Goal: Information Seeking & Learning: Find specific fact

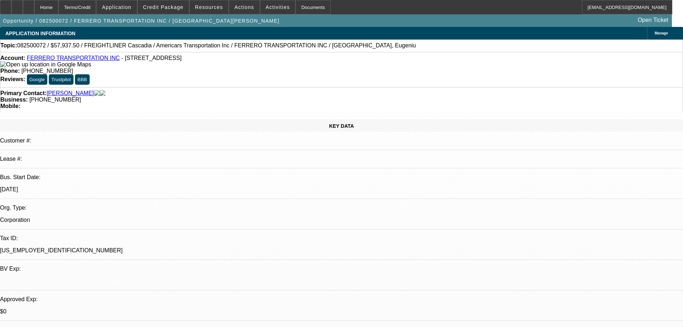
select select "0.1"
select select "0"
select select "6"
select select "0.1"
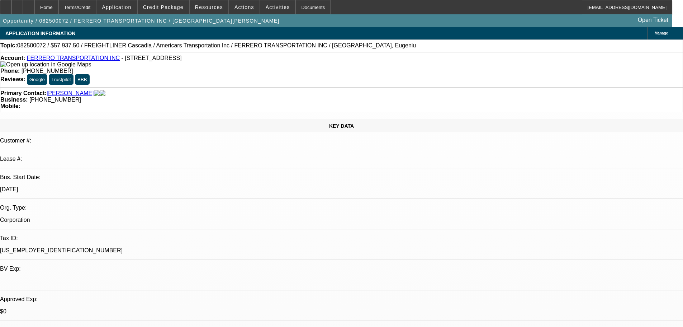
select select "0"
select select "6"
select select "0"
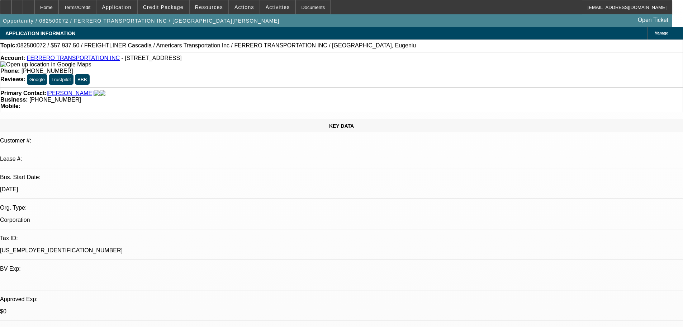
select select "6"
select select "0"
select select "6"
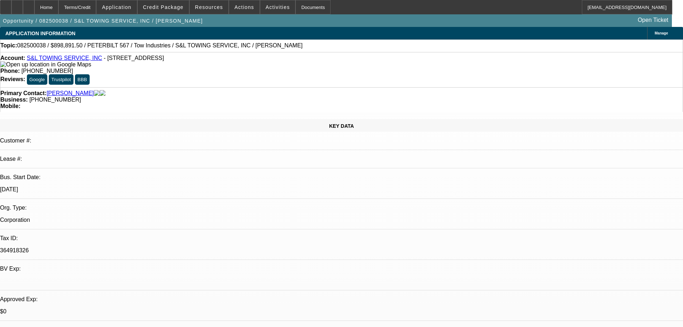
select select "0"
select select "2"
select select "0.1"
select select "4"
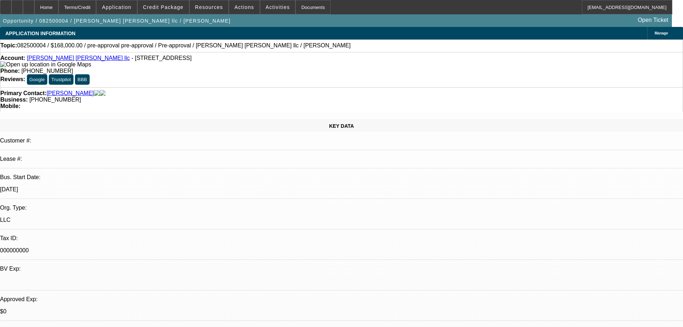
select select "0"
select select "2"
select select "0"
select select "6"
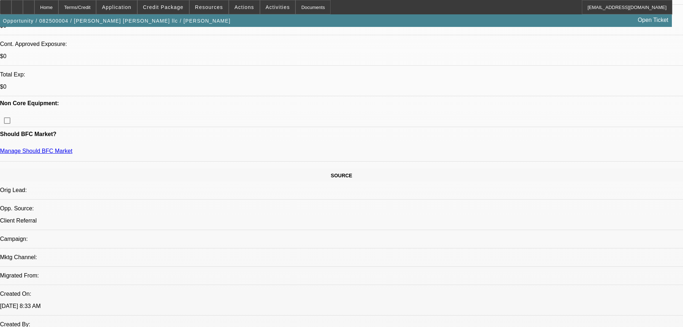
scroll to position [502, 0]
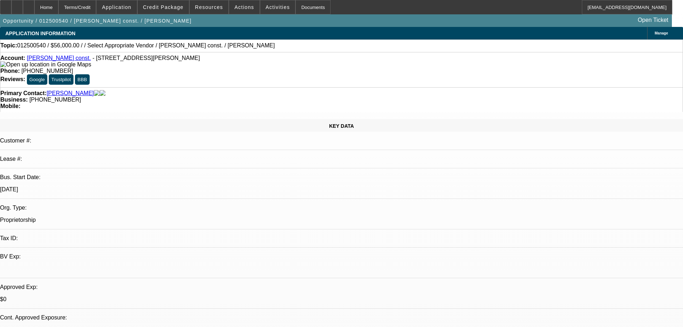
select select "0"
select select "2"
select select "0"
select select "6"
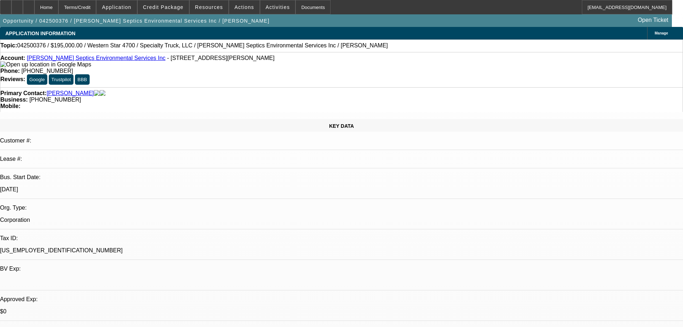
select select "0"
select select "6"
select select "0"
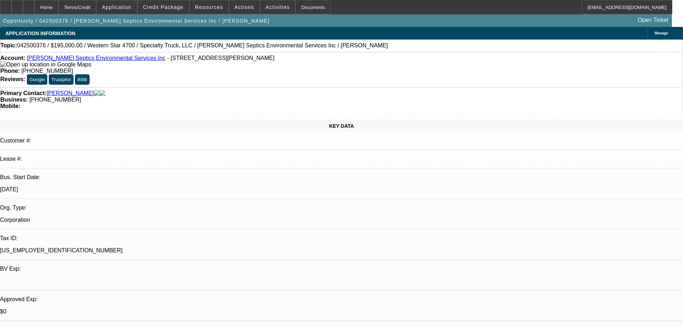
select select "0"
select select "6"
select select "0"
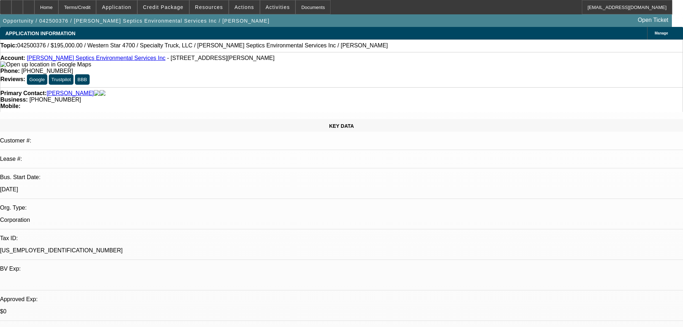
select select "0"
select select "6"
select select "0"
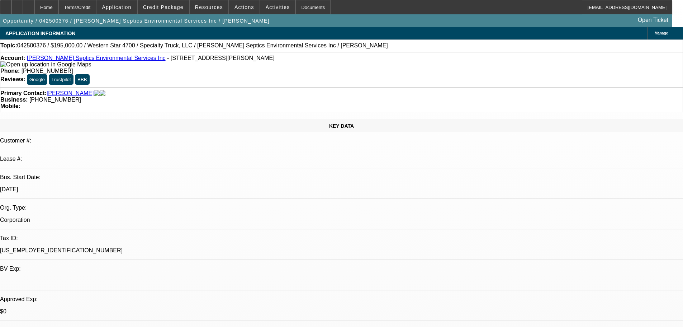
select select "6"
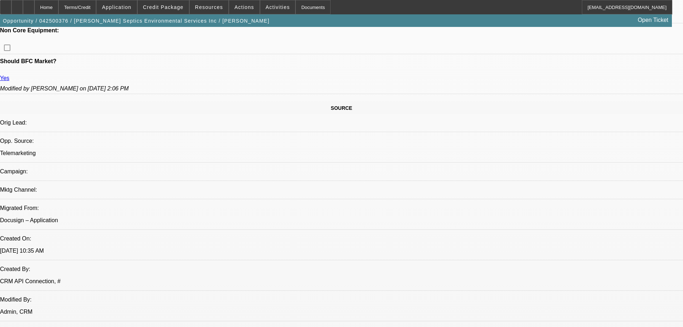
scroll to position [359, 0]
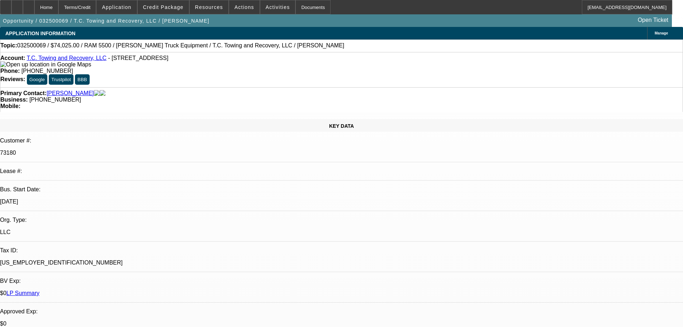
select select "0"
select select "6"
select select "0.1"
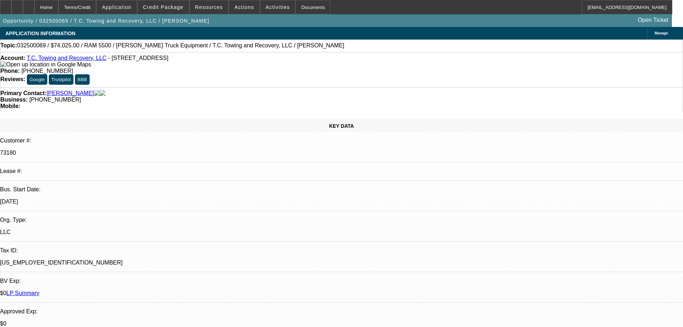
select select "0"
select select "6"
select select "0.1"
select select "0"
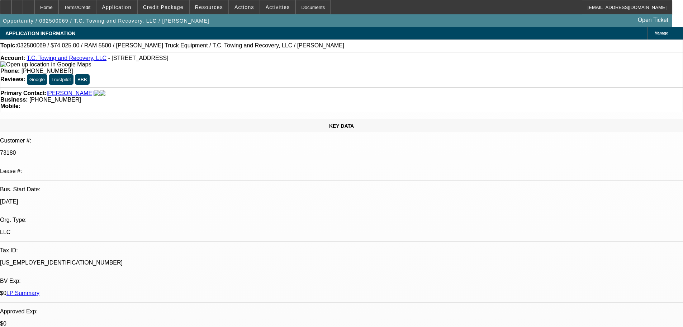
select select "0"
select select "6"
select select "0"
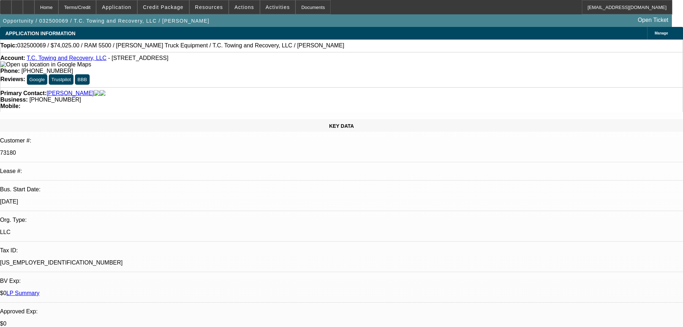
select select "6"
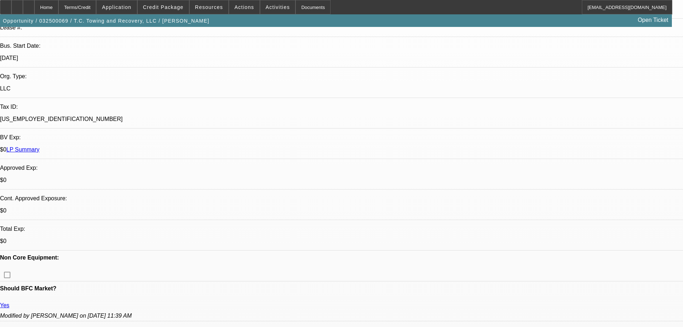
scroll to position [72, 0]
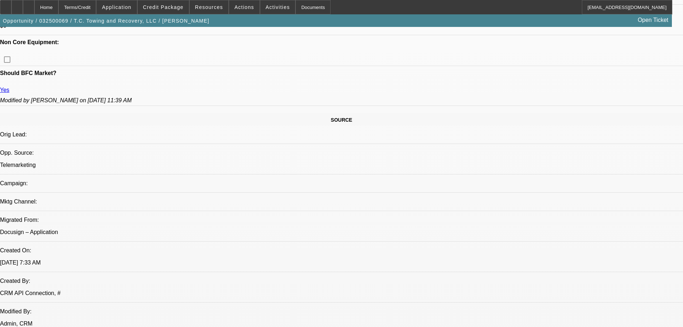
scroll to position [359, 0]
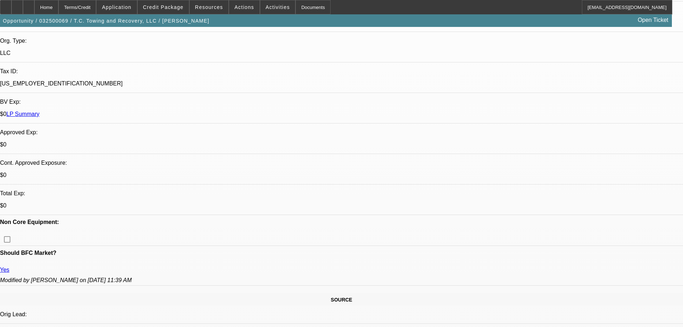
scroll to position [0, 0]
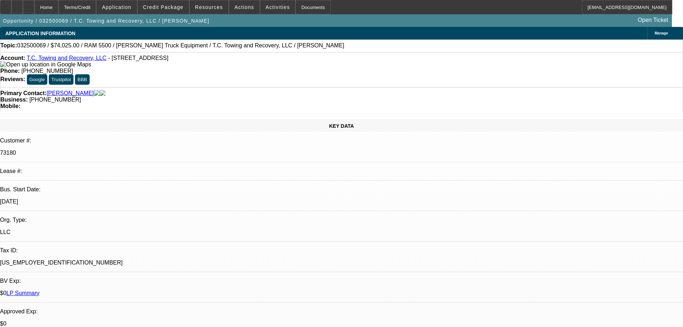
drag, startPoint x: 180, startPoint y: 60, endPoint x: 183, endPoint y: 62, distance: 4.2
click at [169, 61] on span "- 2081 E Long Lake Rd, Traverse City, MI 49685" at bounding box center [138, 58] width 60 height 6
click at [169, 60] on span "- 2081 E Long Lake Rd, Traverse City, MI 49685" at bounding box center [138, 58] width 60 height 6
drag, startPoint x: 199, startPoint y: 60, endPoint x: 192, endPoint y: 62, distance: 6.7
click at [192, 62] on div "Account: T.C. Towing and Recovery, LLC - 2081 E Long Lake Rd, Traverse City, MI…" at bounding box center [341, 61] width 683 height 13
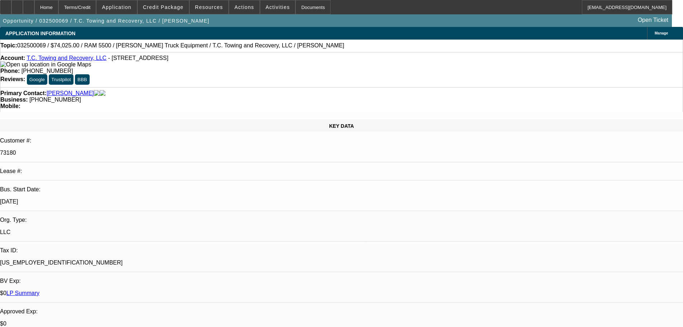
click at [169, 61] on span "- 2081 E Long Lake Rd, Traverse City, MI 49685" at bounding box center [138, 58] width 60 height 6
drag, startPoint x: 186, startPoint y: 61, endPoint x: 191, endPoint y: 62, distance: 5.5
click at [169, 61] on span "- 2081 E Long Lake Rd, Traverse City, MI 49685" at bounding box center [138, 58] width 60 height 6
drag, startPoint x: 193, startPoint y: 61, endPoint x: 204, endPoint y: 61, distance: 11.1
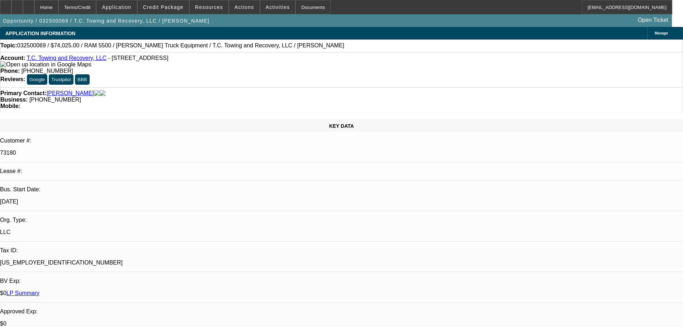
click at [204, 61] on div "Account: T.C. Towing and Recovery, LLC - 2081 E Long Lake Rd, Traverse City, MI…" at bounding box center [341, 61] width 683 height 13
drag, startPoint x: 199, startPoint y: 60, endPoint x: 192, endPoint y: 62, distance: 7.4
click at [192, 62] on div "Account: T.C. Towing and Recovery, LLC - 2081 E Long Lake Rd, Traverse City, MI…" at bounding box center [341, 61] width 683 height 13
click at [169, 60] on span "- 2081 E Long Lake Rd, Traverse City, MI 49685" at bounding box center [138, 58] width 60 height 6
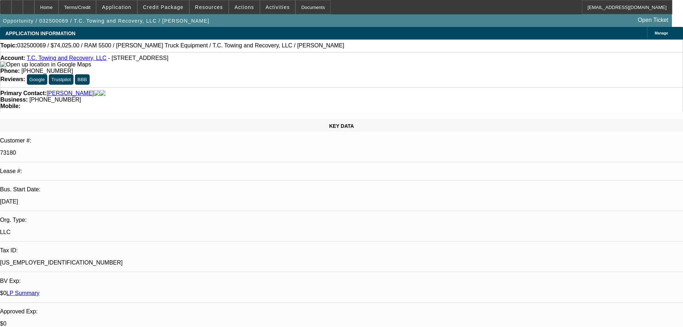
drag, startPoint x: 184, startPoint y: 60, endPoint x: 191, endPoint y: 60, distance: 6.8
click at [169, 60] on span "- 2081 E Long Lake Rd, Traverse City, MI 49685" at bounding box center [138, 58] width 60 height 6
drag, startPoint x: 191, startPoint y: 60, endPoint x: 201, endPoint y: 61, distance: 9.4
click at [201, 61] on div "Account: T.C. Towing and Recovery, LLC - 2081 E Long Lake Rd, Traverse City, MI…" at bounding box center [341, 61] width 683 height 13
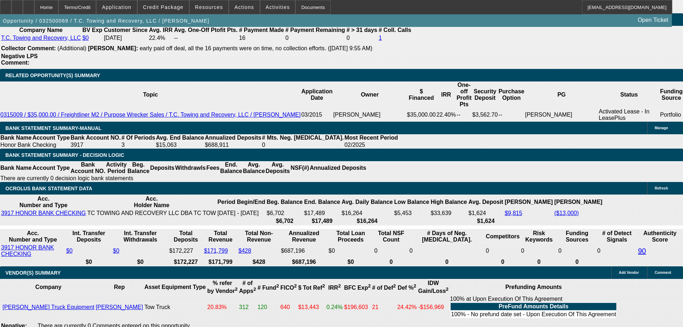
scroll to position [1148, 0]
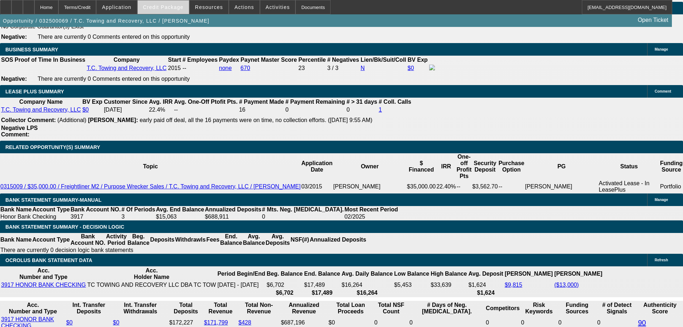
click at [171, 9] on span "Credit Package" at bounding box center [163, 7] width 41 height 6
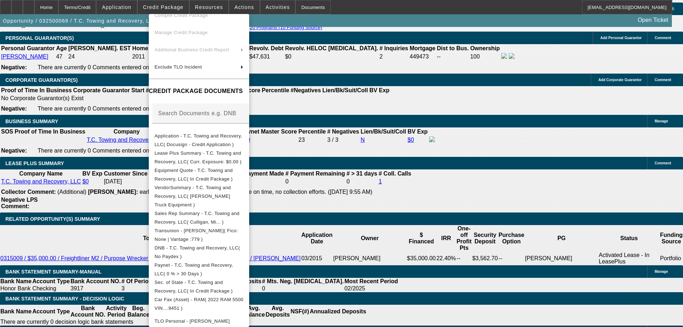
scroll to position [94, 0]
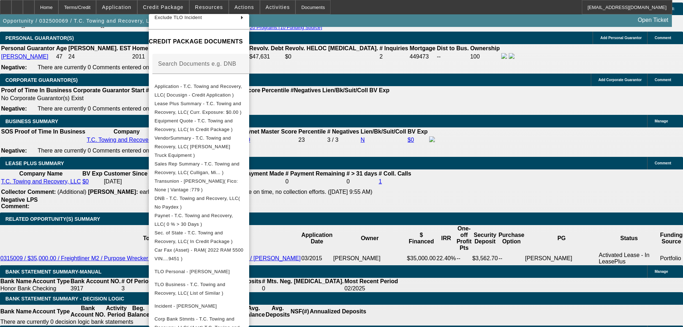
click at [96, 72] on div at bounding box center [341, 163] width 683 height 327
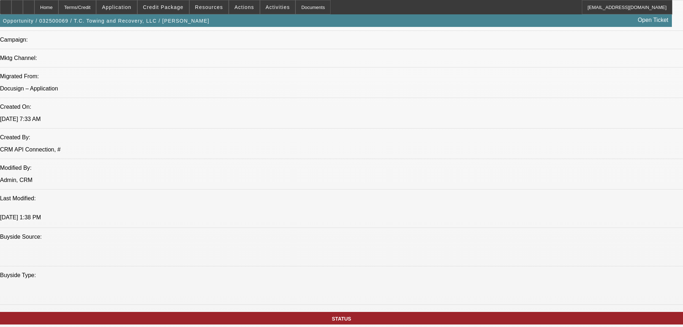
scroll to position [359, 0]
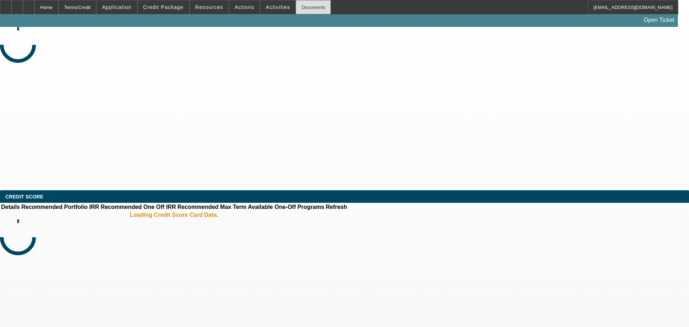
select select "0"
select select "2"
select select "0.1"
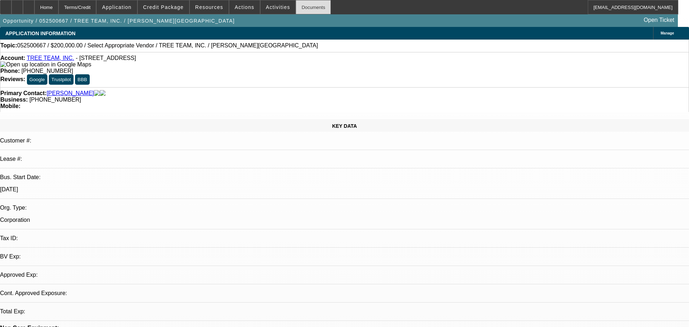
select select "2"
select select "4"
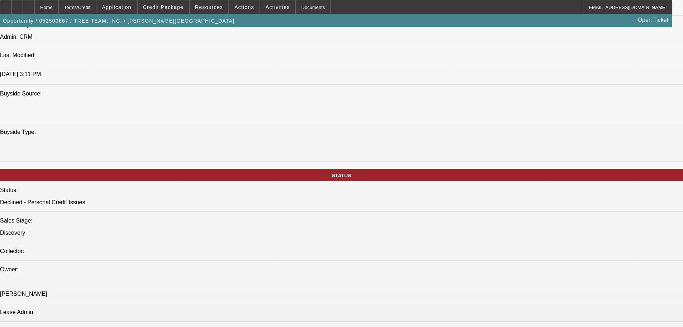
scroll to position [574, 0]
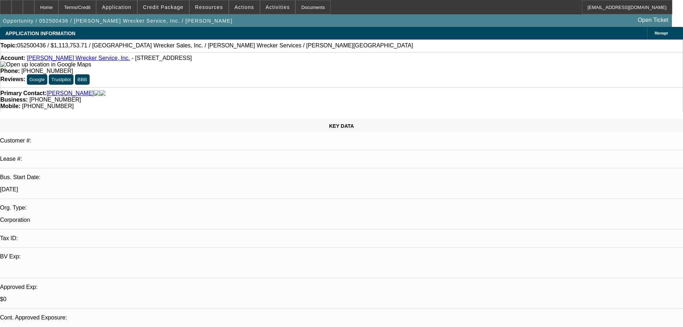
select select "0"
select select "2"
select select "0.1"
select select "4"
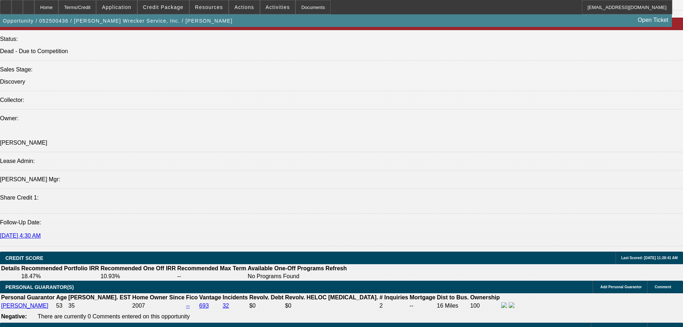
scroll to position [717, 0]
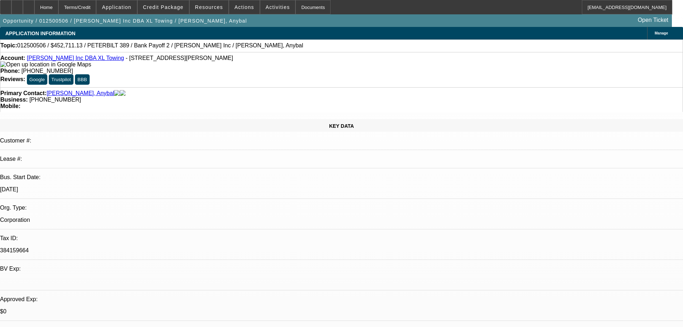
select select "0"
select select "2"
select select "0"
select select "18"
select select "0"
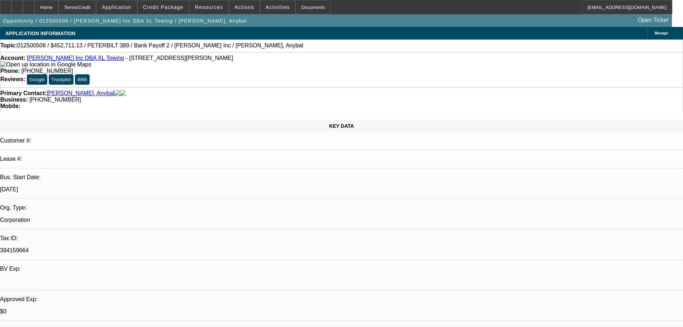
select select "2"
select select "0"
select select "18"
select select "0"
select select "2"
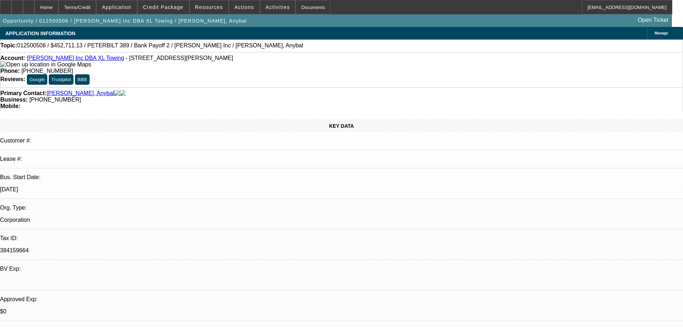
select select "2"
select select "0.2"
select select "4"
select select "0"
select select "2"
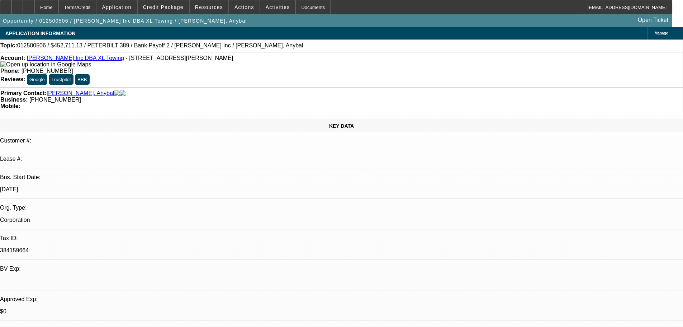
select select "2"
select select "0.2"
select select "4"
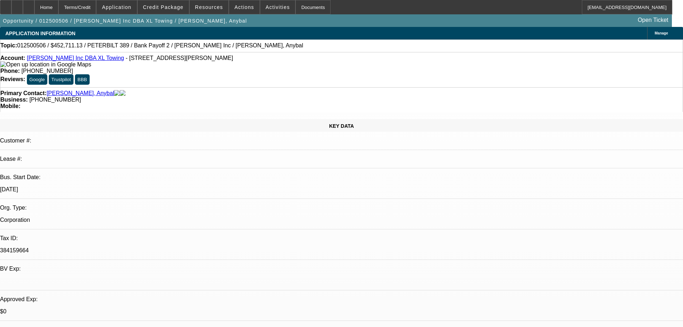
drag, startPoint x: 539, startPoint y: 127, endPoint x: 510, endPoint y: 127, distance: 28.7
copy b "(909) 498-9595"
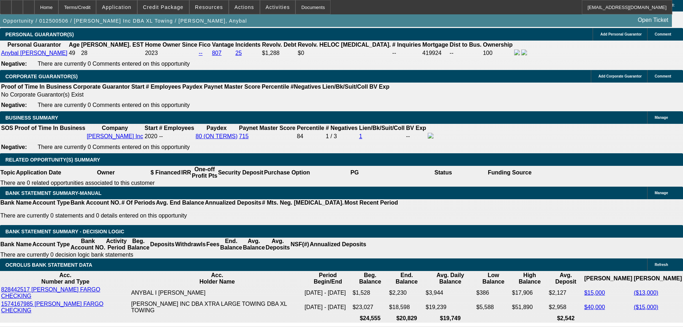
scroll to position [1076, 0]
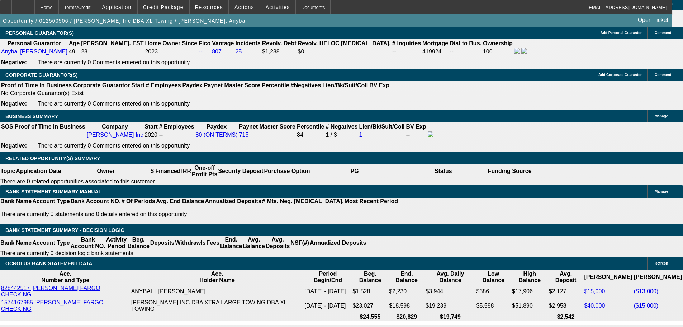
drag, startPoint x: 152, startPoint y: 137, endPoint x: 159, endPoint y: 137, distance: 6.5
drag, startPoint x: 241, startPoint y: 137, endPoint x: 266, endPoint y: 135, distance: 24.5
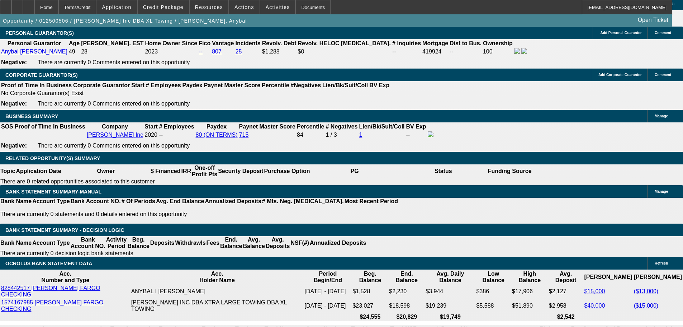
drag, startPoint x: 152, startPoint y: 155, endPoint x: 176, endPoint y: 156, distance: 24.1
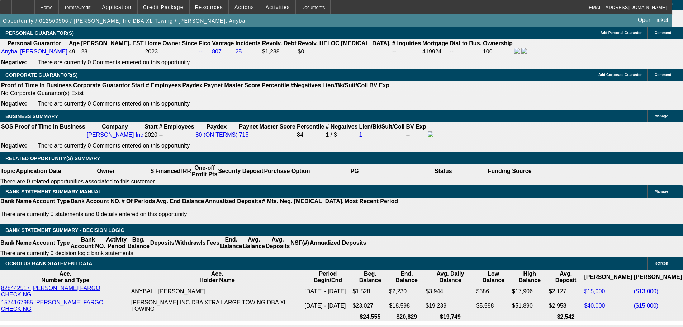
drag, startPoint x: 152, startPoint y: 157, endPoint x: 162, endPoint y: 156, distance: 10.1
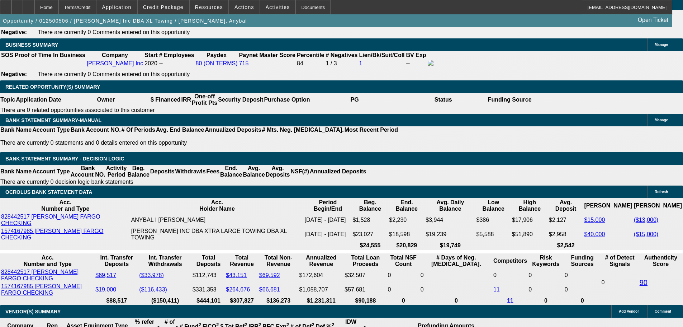
scroll to position [1148, 0]
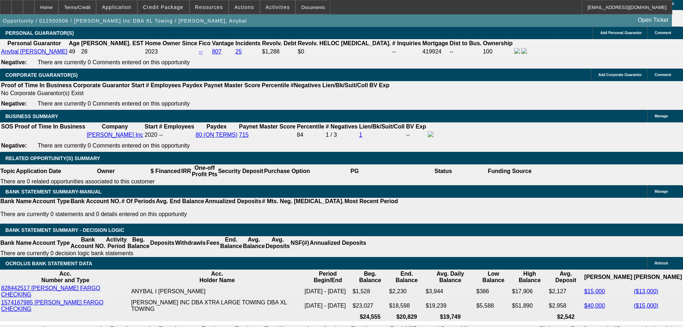
scroll to position [0, 0]
drag, startPoint x: 580, startPoint y: 170, endPoint x: 599, endPoint y: 170, distance: 19.0
drag, startPoint x: 590, startPoint y: 172, endPoint x: 586, endPoint y: 171, distance: 3.6
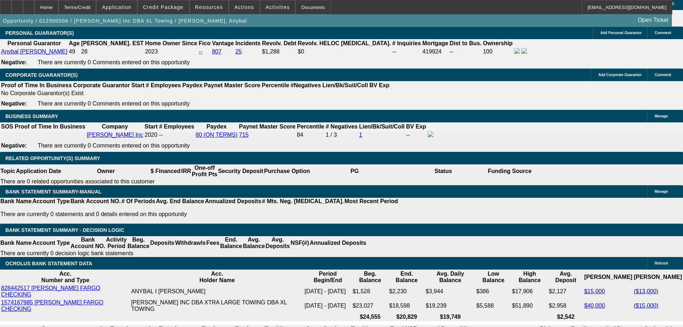
drag, startPoint x: 580, startPoint y: 171, endPoint x: 598, endPoint y: 170, distance: 17.9
click at [165, 5] on span "Credit Package" at bounding box center [163, 7] width 41 height 6
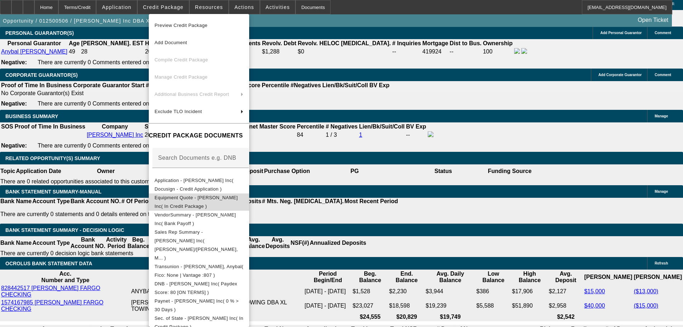
click at [228, 205] on button "Equipment Quote - Yepez Inc( In Credit Package )" at bounding box center [199, 201] width 100 height 17
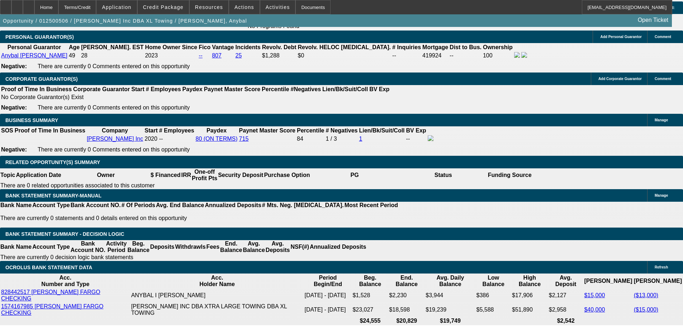
scroll to position [1076, 0]
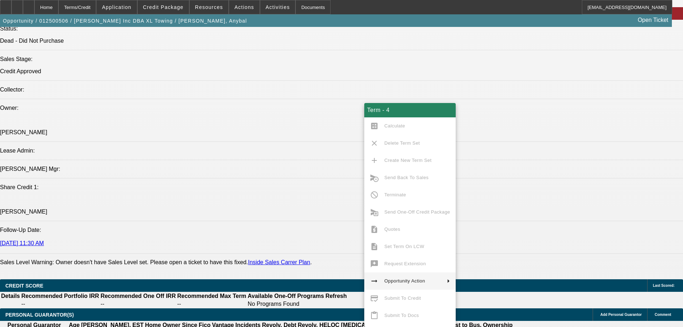
scroll to position [789, 0]
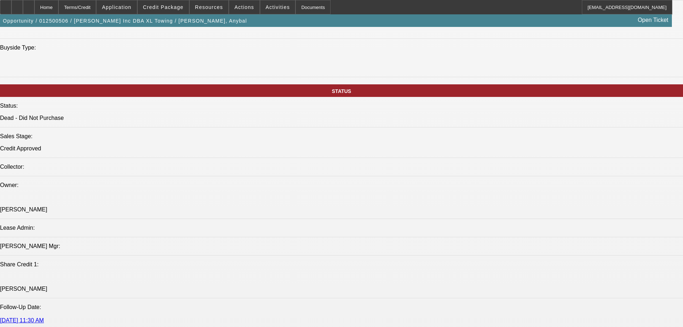
scroll to position [717, 0]
click at [165, 4] on span "Credit Package" at bounding box center [163, 7] width 41 height 6
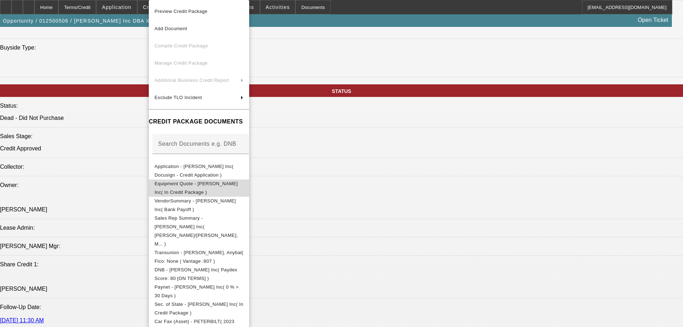
click at [217, 187] on span "Equipment Quote - Yepez Inc( In Credit Package )" at bounding box center [196, 188] width 83 height 14
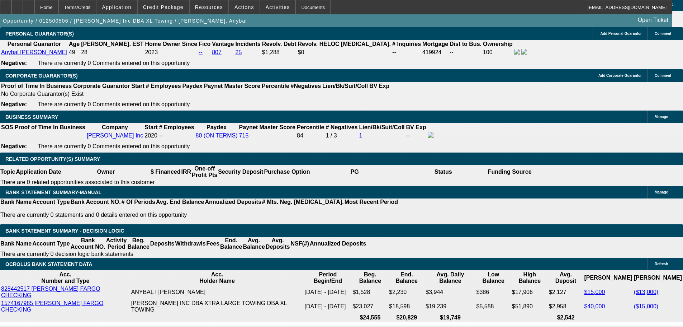
scroll to position [1076, 0]
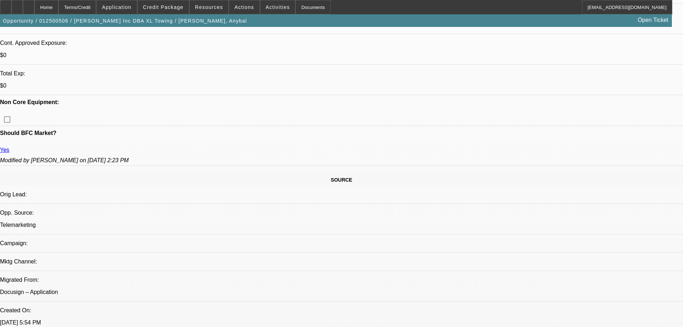
scroll to position [287, 0]
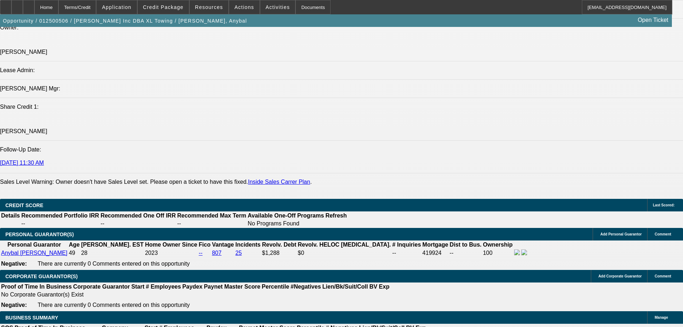
scroll to position [933, 0]
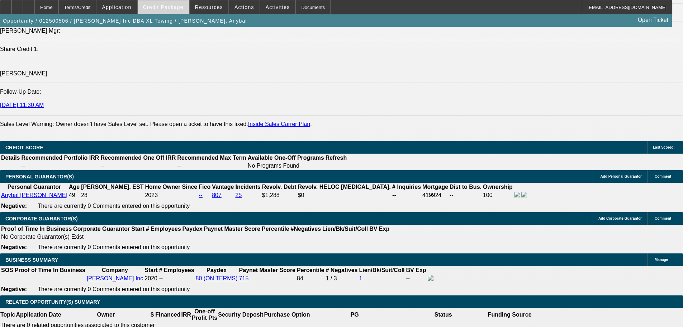
click at [175, 7] on span "Credit Package" at bounding box center [163, 7] width 41 height 6
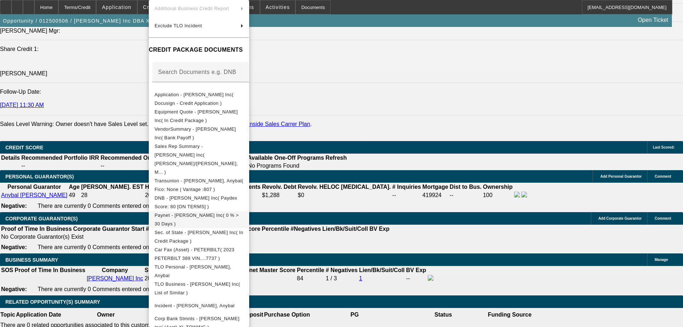
scroll to position [0, 0]
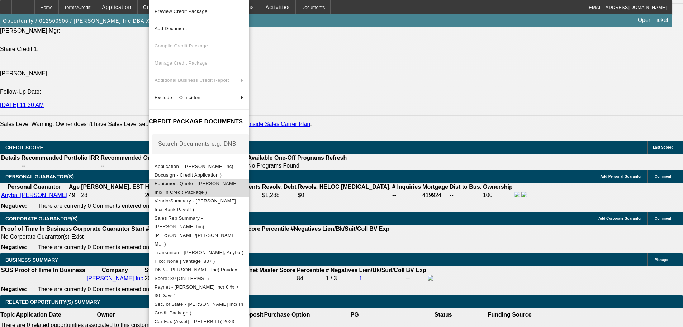
click at [236, 185] on span "Equipment Quote - Yepez Inc( In Credit Package )" at bounding box center [196, 188] width 83 height 14
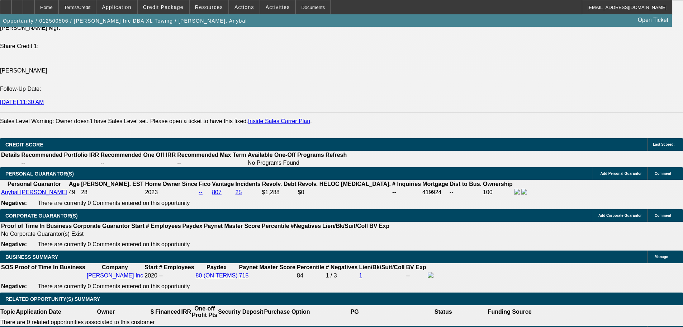
scroll to position [933, 0]
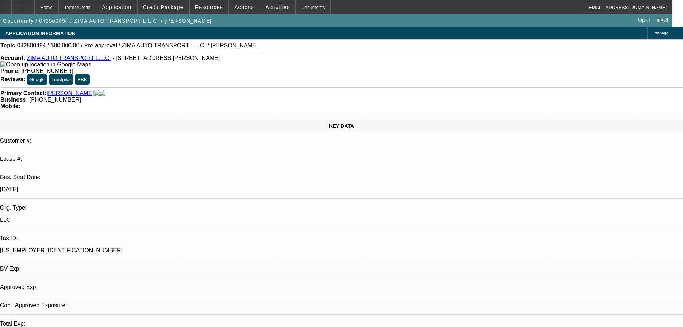
select select "0"
select select "2"
select select "0.1"
select select "4"
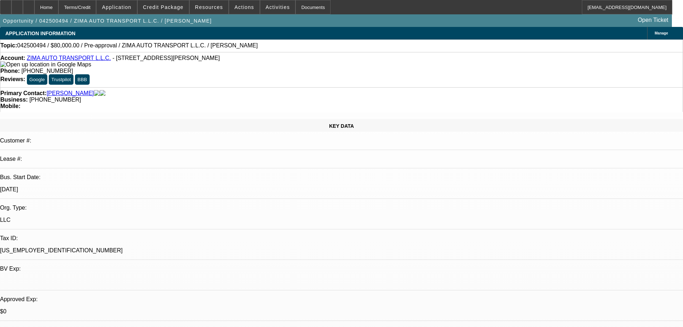
drag, startPoint x: 510, startPoint y: 102, endPoint x: 479, endPoint y: 105, distance: 31.4
select select "0"
select select "2"
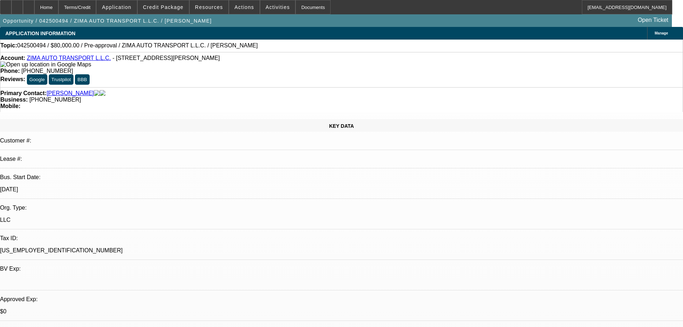
select select "2"
select select "0.1"
select select "4"
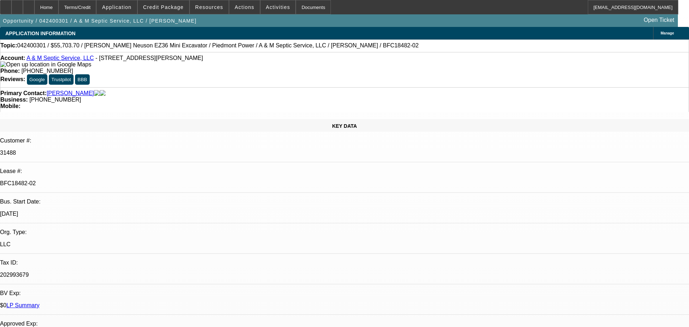
select select "0"
select select "6"
select select "0"
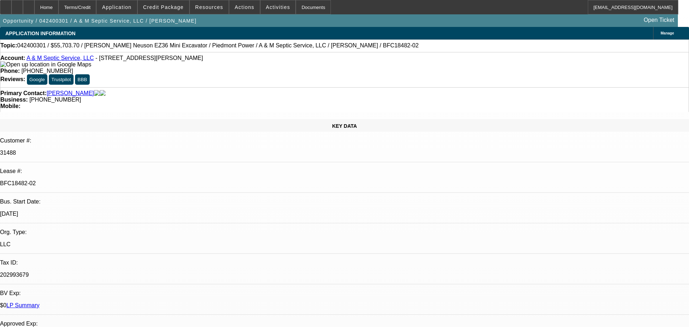
select select "0"
select select "6"
select select "0"
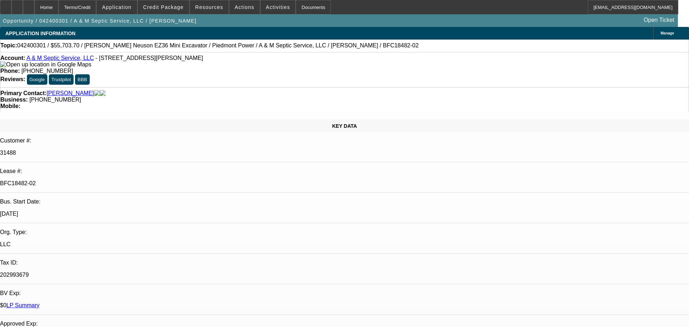
select select "0"
select select "6"
select select "0"
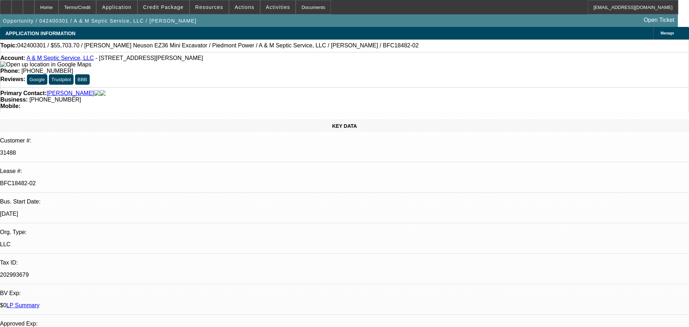
select select "6"
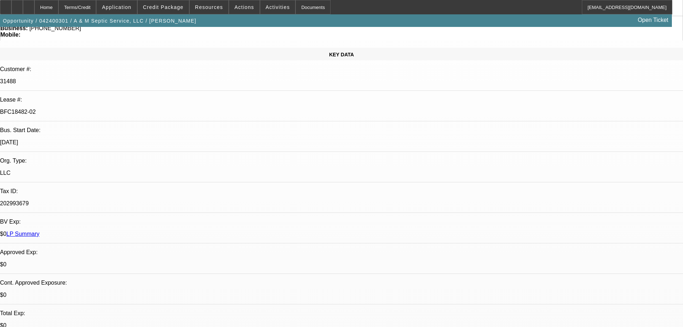
scroll to position [72, 0]
drag, startPoint x: 578, startPoint y: 203, endPoint x: 549, endPoint y: 206, distance: 28.8
copy b "(703) 350-1121"
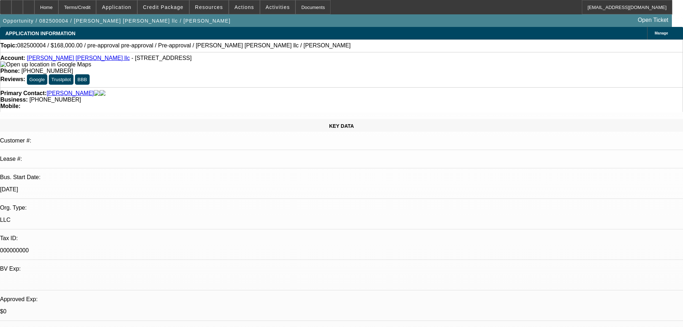
select select "0"
select select "2"
select select "0"
select select "6"
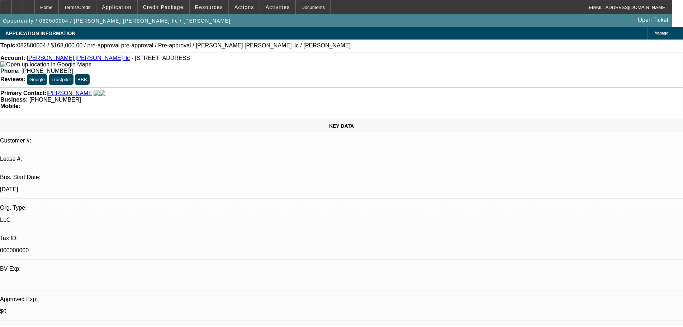
scroll to position [502, 0]
